Goal: Task Accomplishment & Management: Use online tool/utility

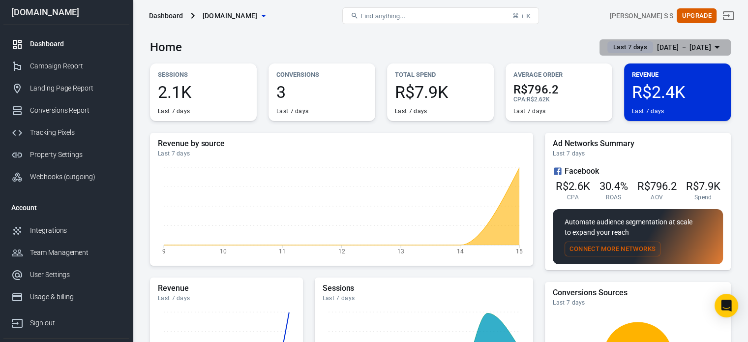
click at [694, 51] on div "[DATE] － [DATE]" at bounding box center [684, 47] width 54 height 12
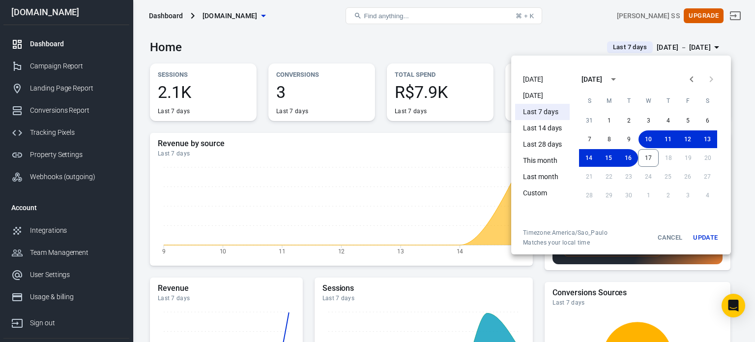
click at [549, 76] on li "[DATE]" at bounding box center [542, 79] width 55 height 16
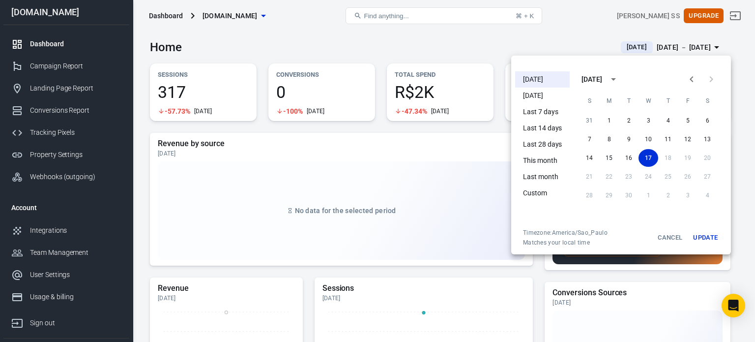
click at [327, 39] on div at bounding box center [377, 171] width 755 height 342
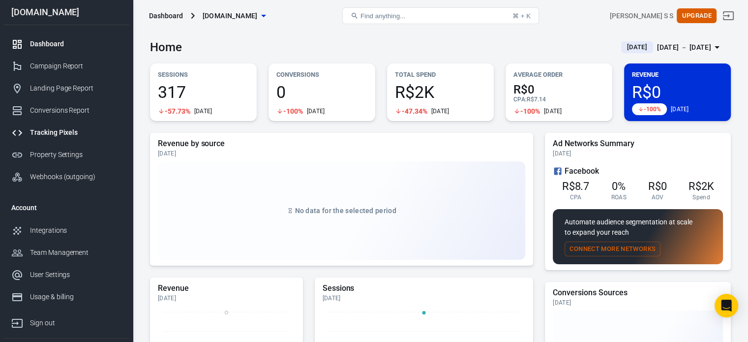
click at [59, 139] on link "Tracking Pixels" at bounding box center [66, 132] width 126 height 22
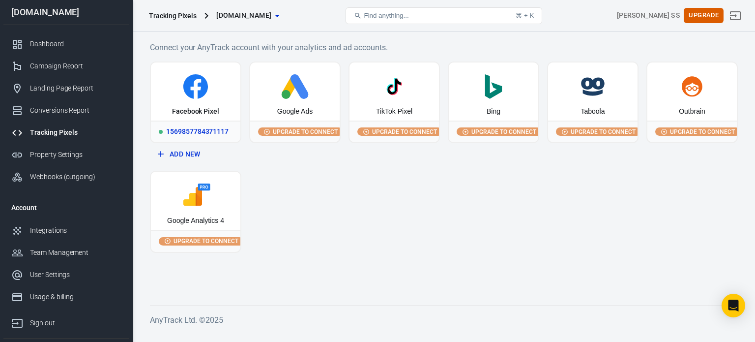
click at [163, 120] on div "1569857784371117" at bounding box center [195, 131] width 89 height 22
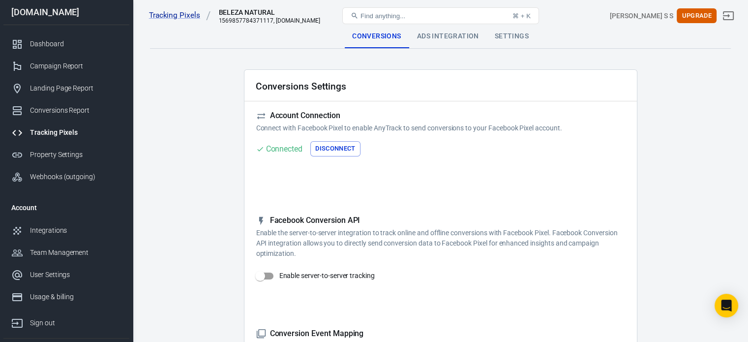
click at [449, 38] on div "Ads Integration" at bounding box center [448, 37] width 78 height 24
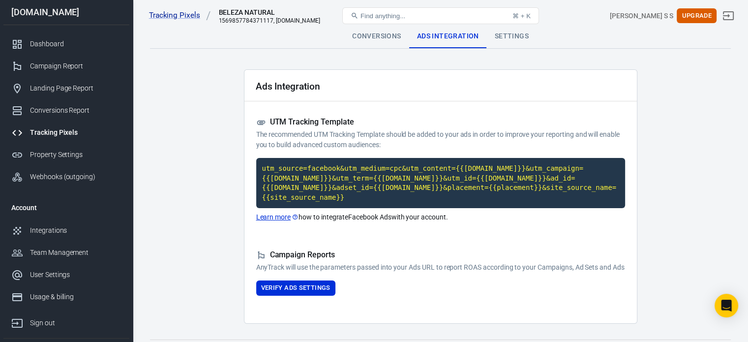
click at [413, 172] on code "utm_source=facebook&utm_medium=cpc&utm_content={{[DOMAIN_NAME]}}&utm_campaign={…" at bounding box center [440, 183] width 369 height 50
